Goal: Task Accomplishment & Management: Manage account settings

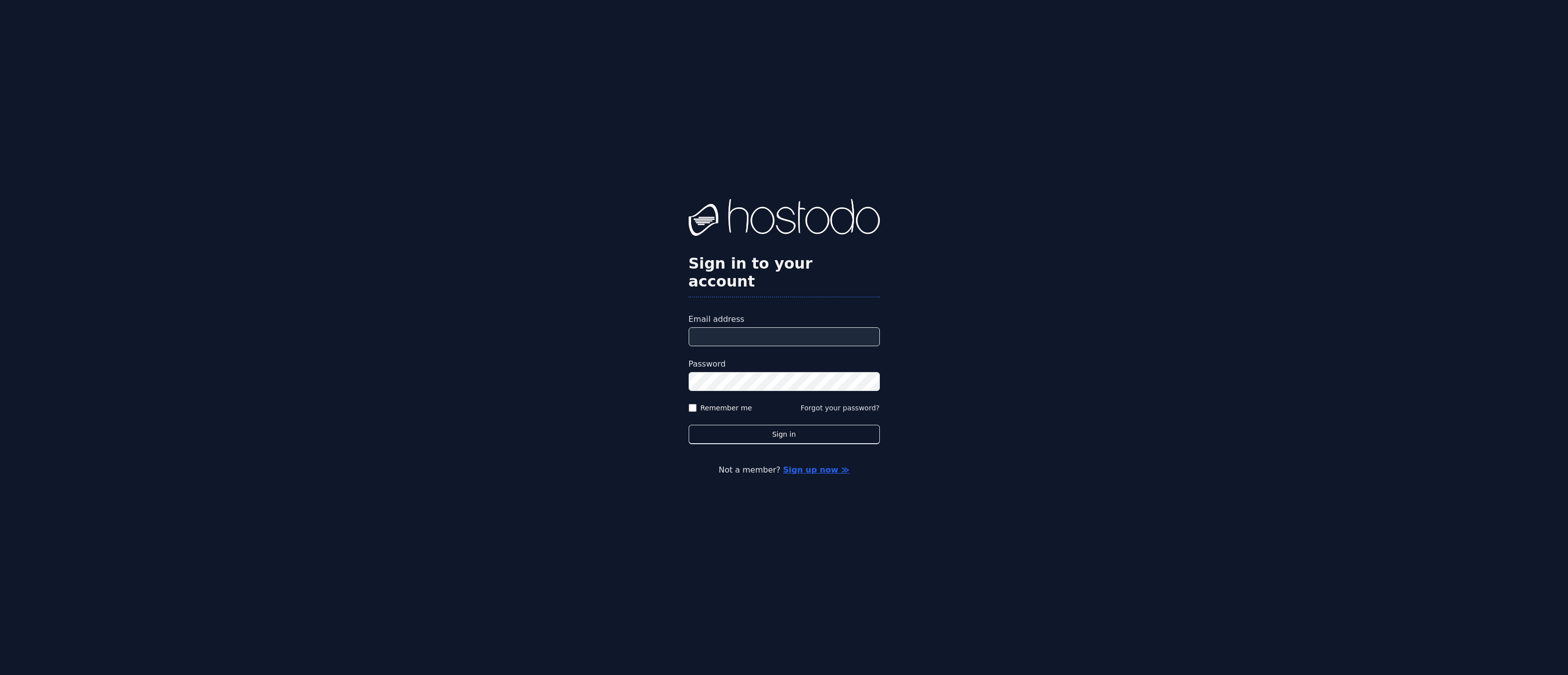
type input "**********"
click at [712, 403] on label "Remember me" at bounding box center [726, 408] width 52 height 10
click at [766, 425] on button "Sign in" at bounding box center [784, 434] width 191 height 19
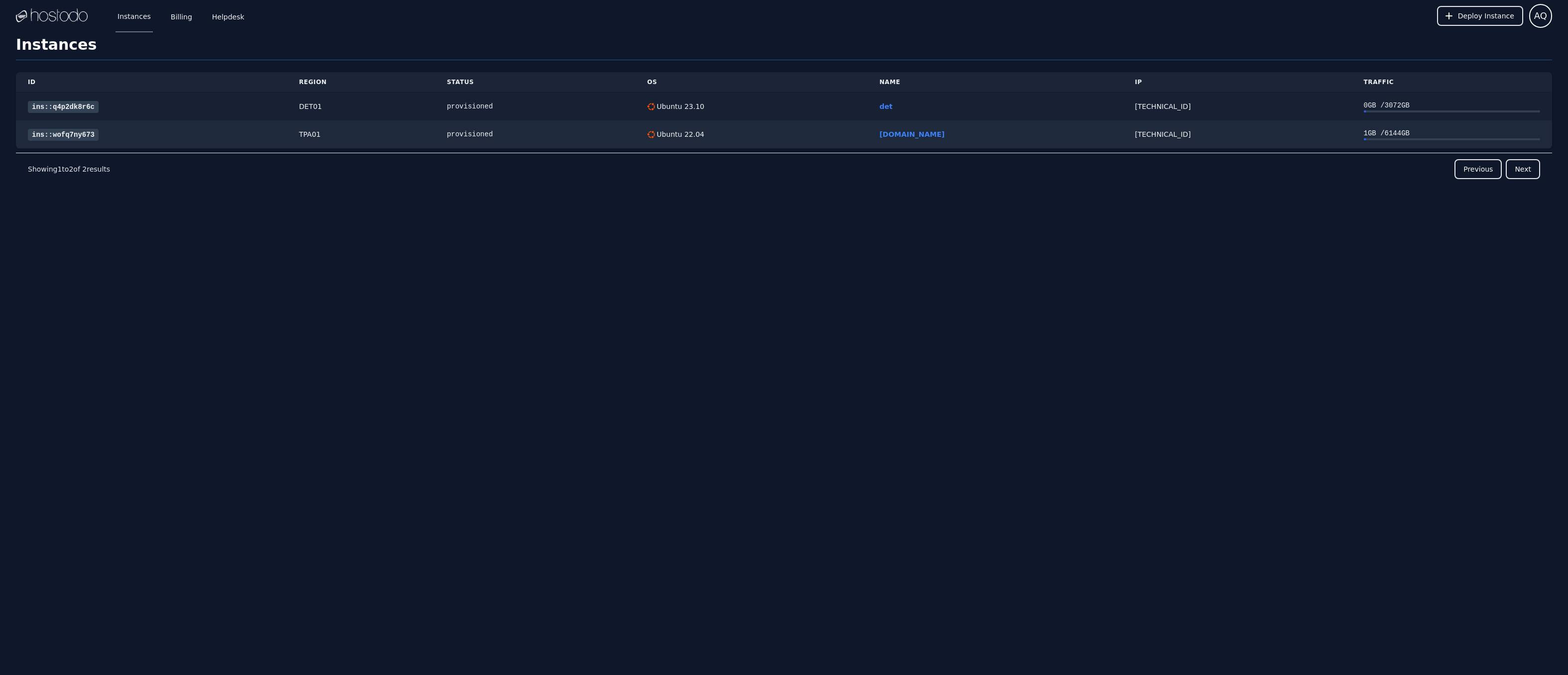
click at [63, 105] on link "ins::q4p2dk8r6c" at bounding box center [63, 107] width 70 height 12
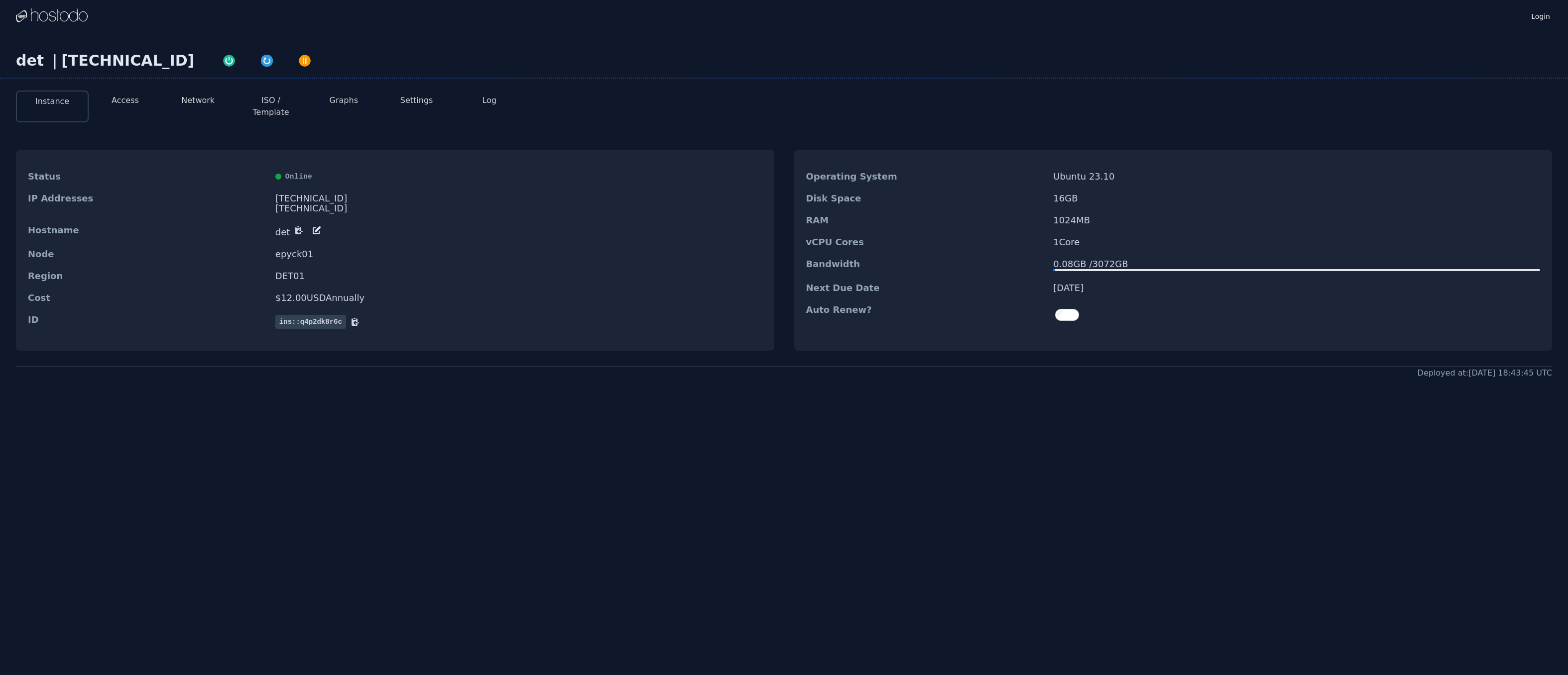
click at [133, 91] on li "Access" at bounding box center [125, 107] width 72 height 32
click at [133, 97] on button "Access" at bounding box center [125, 101] width 28 height 12
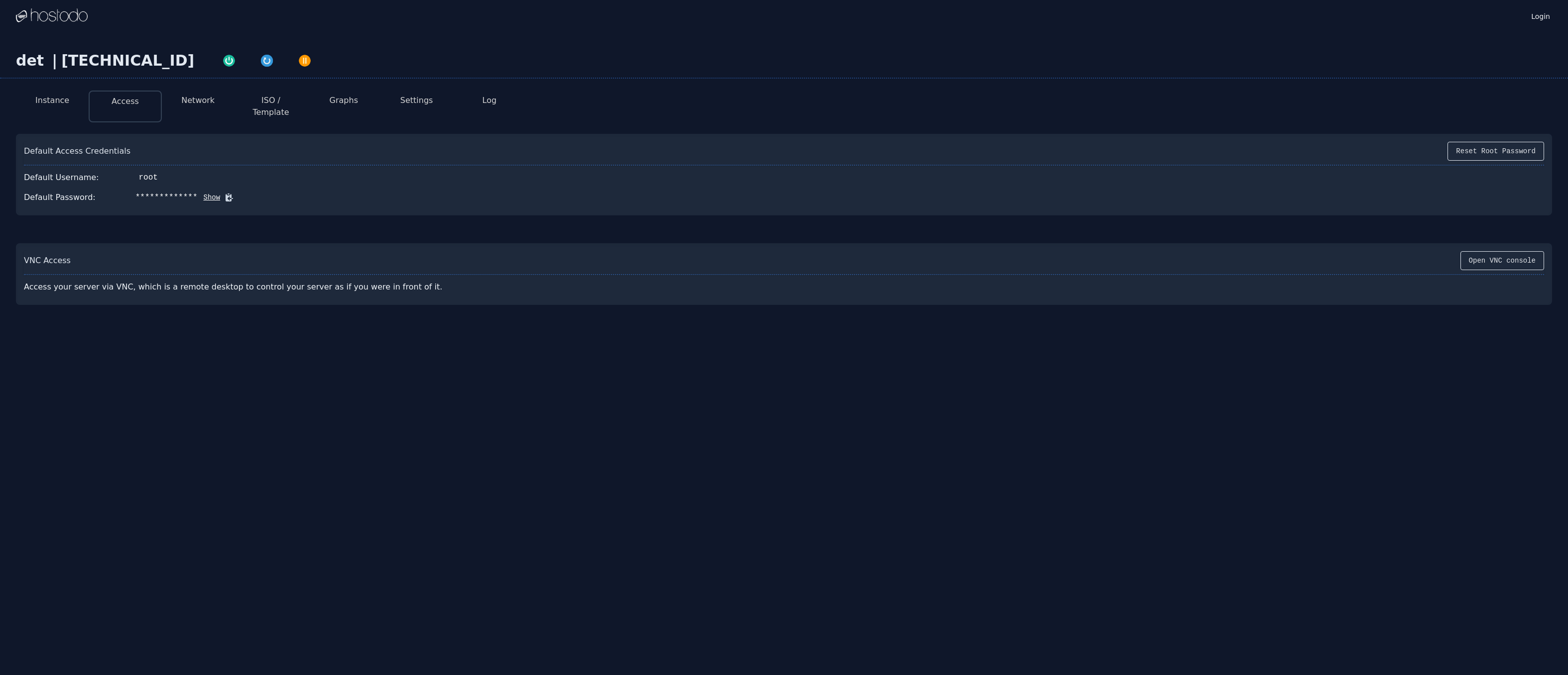
click at [204, 193] on button "Show" at bounding box center [209, 197] width 23 height 10
drag, startPoint x: 129, startPoint y: 166, endPoint x: 205, endPoint y: 188, distance: 79.1
click at [205, 188] on div "Default Access Credentials Reset Root Password Default Username: root Default P…" at bounding box center [784, 174] width 1536 height 82
copy div "root Default Password: AIcD?Jh7dA<z`07S"
drag, startPoint x: 58, startPoint y: 61, endPoint x: 152, endPoint y: 59, distance: 94.0
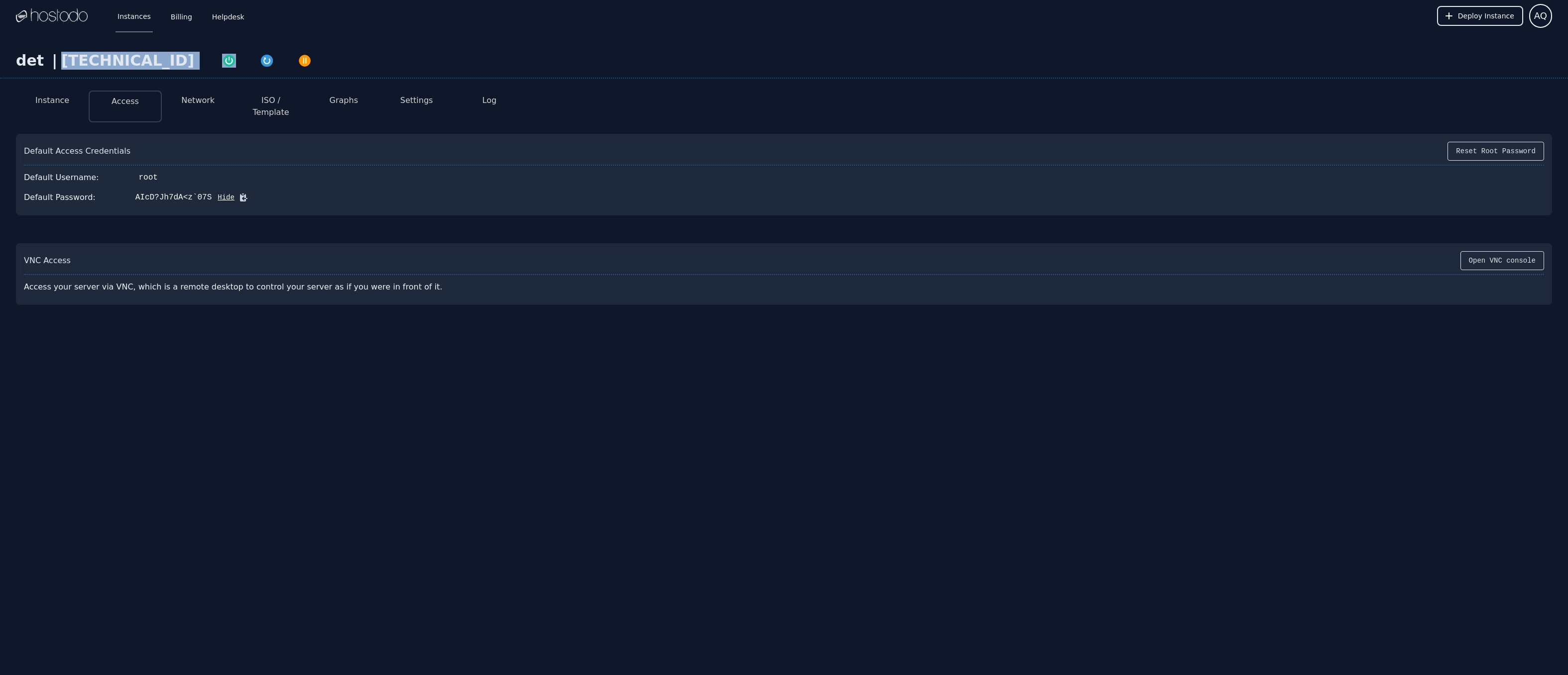
click at [152, 59] on div "det | 38.43.93.122" at bounding box center [784, 65] width 1568 height 27
copy div "[TECHNICAL_ID]"
click at [240, 194] on icon at bounding box center [244, 197] width 7 height 7
click at [741, 340] on div "det | 38.43.93.122 Instance Access Network ISO / Template Graphs Settings Log D…" at bounding box center [784, 218] width 1568 height 373
click at [57, 106] on button "Instance" at bounding box center [52, 101] width 34 height 12
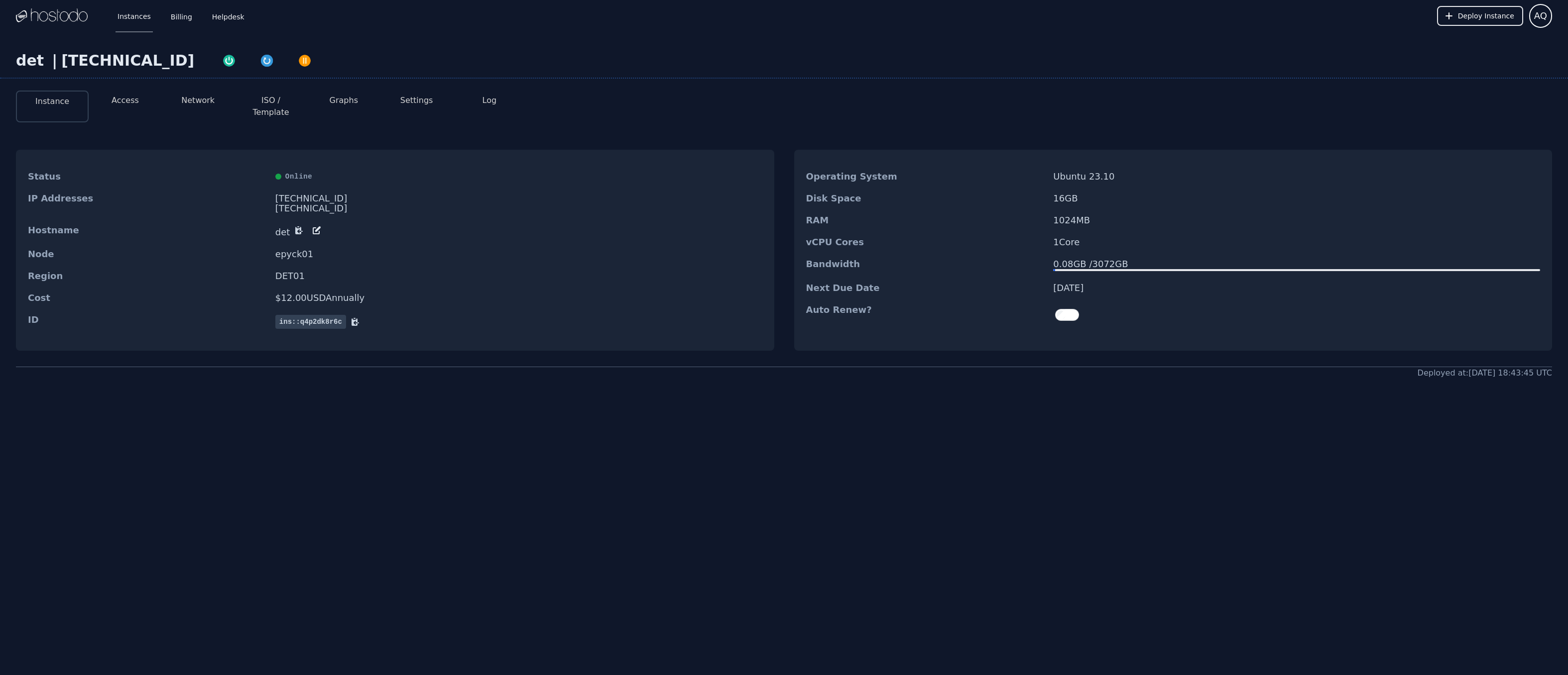
click at [954, 55] on div "det | 38.43.93.122" at bounding box center [784, 65] width 1568 height 27
